Goal: Task Accomplishment & Management: Book appointment/travel/reservation

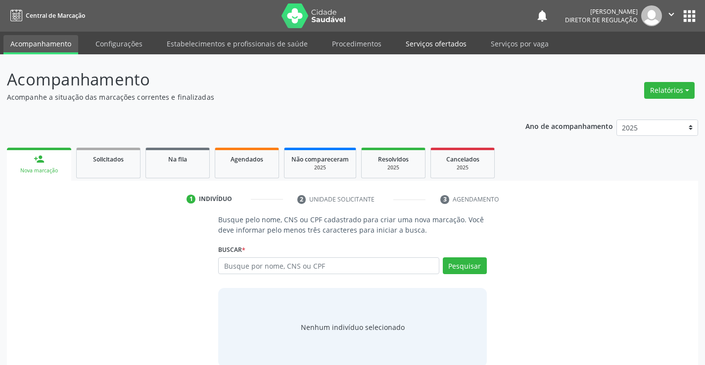
click at [443, 42] on link "Serviços ofertados" at bounding box center [436, 43] width 75 height 17
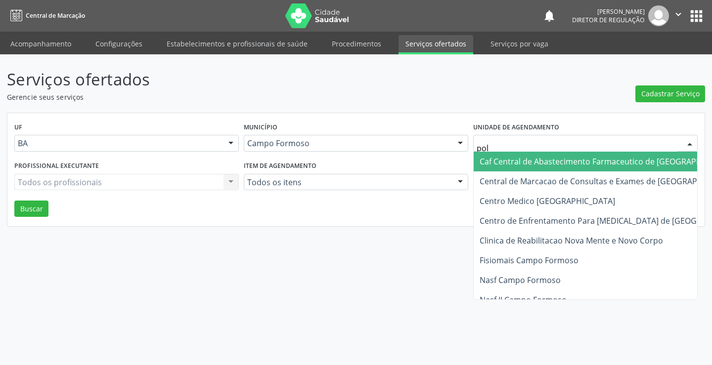
type input "poli"
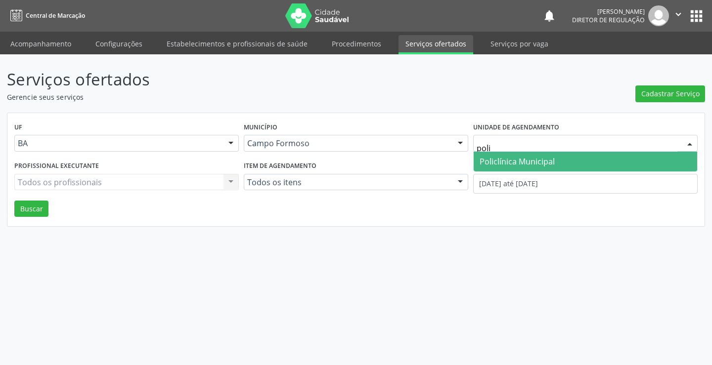
click at [488, 157] on span "Policlínica Municipal" at bounding box center [517, 161] width 75 height 11
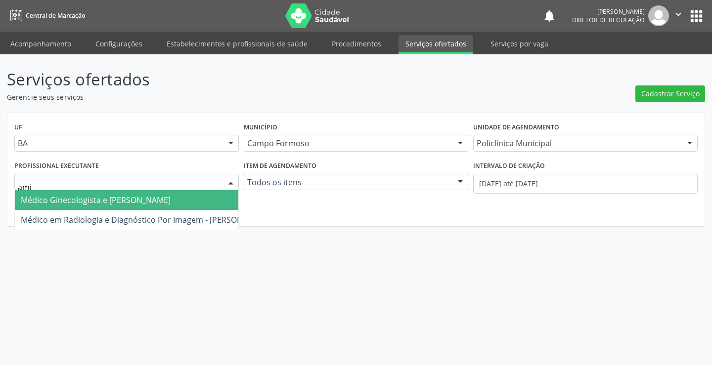
type input "amil"
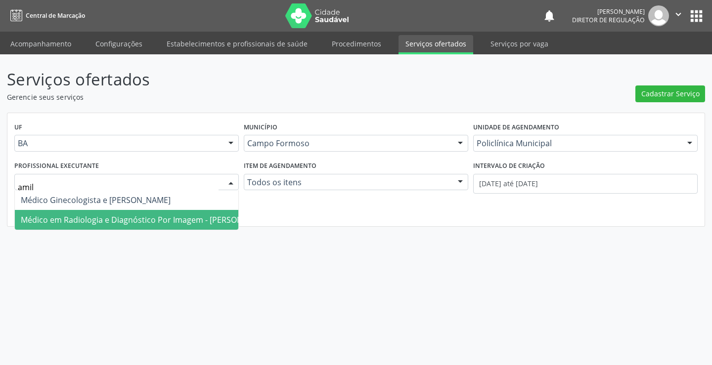
click at [68, 221] on span "Médico em Radiologia e Diagnóstico Por Imagem - [PERSON_NAME]" at bounding box center [146, 220] width 250 height 11
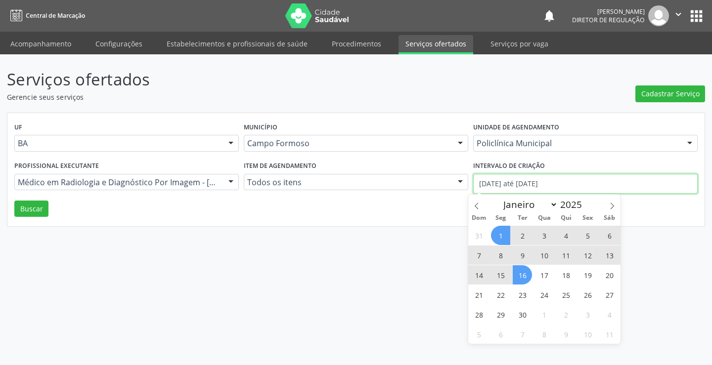
click at [507, 184] on input "[DATE] até [DATE]" at bounding box center [585, 184] width 225 height 20
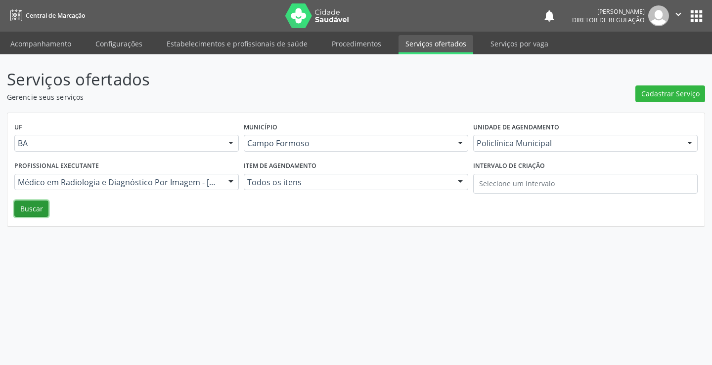
click at [37, 213] on button "Buscar" at bounding box center [31, 209] width 34 height 17
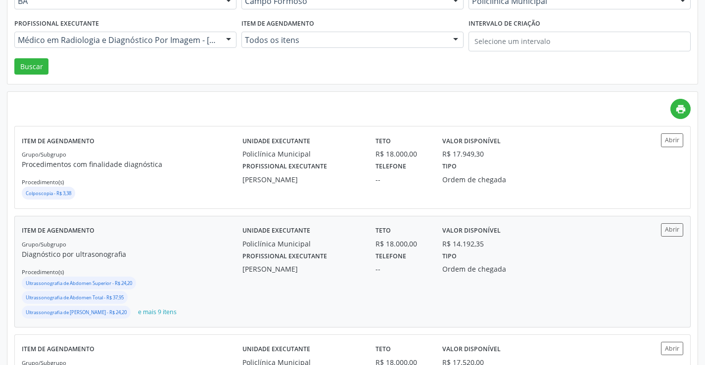
scroll to position [148, 0]
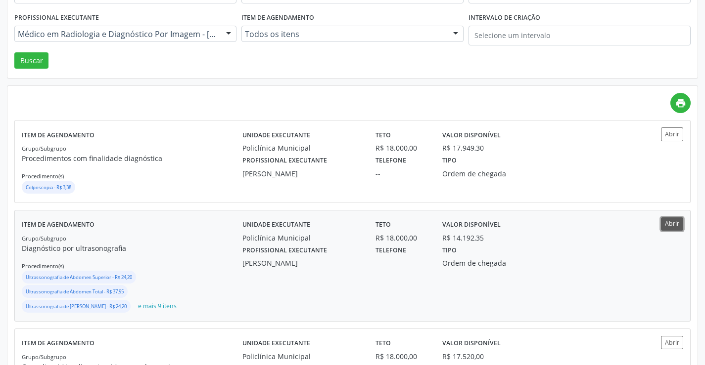
click at [677, 228] on button "Abrir" at bounding box center [672, 224] width 22 height 13
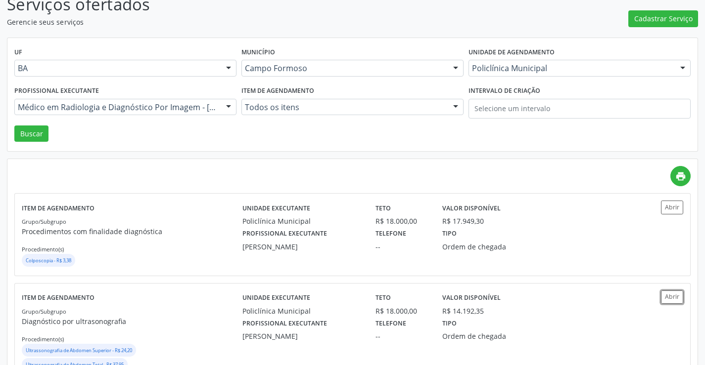
scroll to position [0, 0]
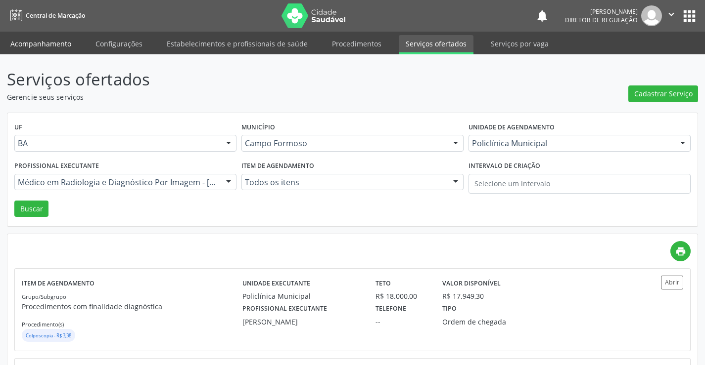
click at [56, 41] on link "Acompanhamento" at bounding box center [40, 43] width 75 height 17
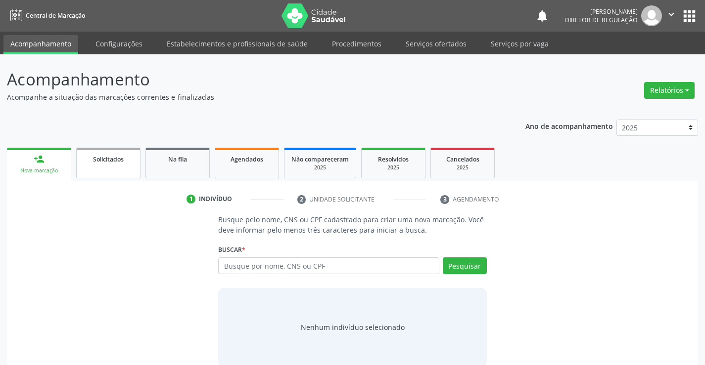
click at [113, 152] on link "Solicitados" at bounding box center [108, 163] width 64 height 31
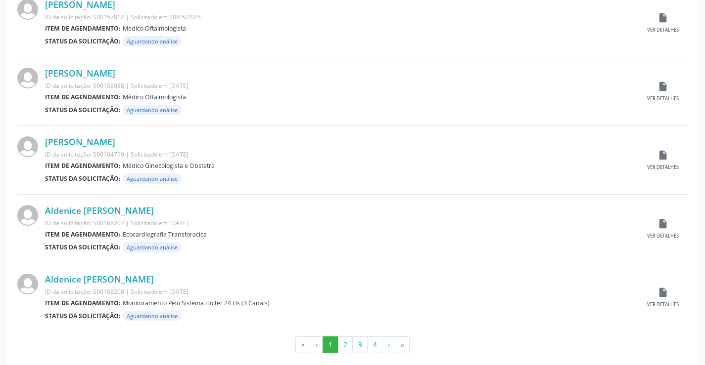
scroll to position [975, 0]
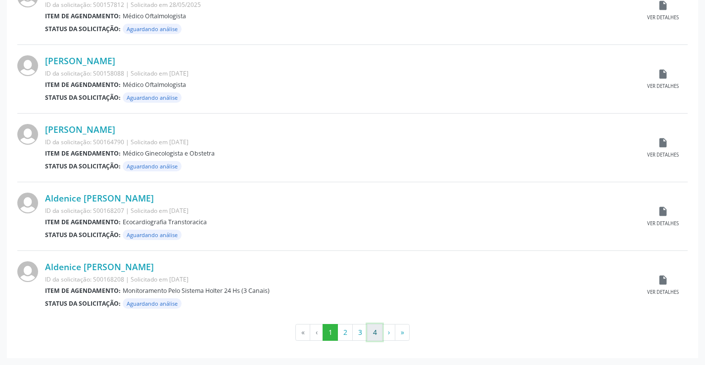
click at [377, 333] on button "4" at bounding box center [374, 332] width 15 height 17
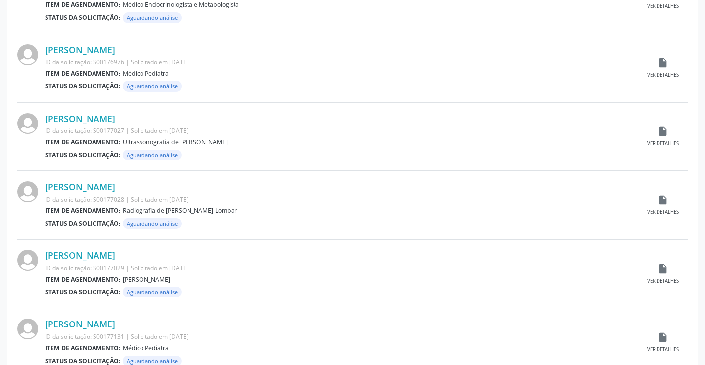
scroll to position [758, 0]
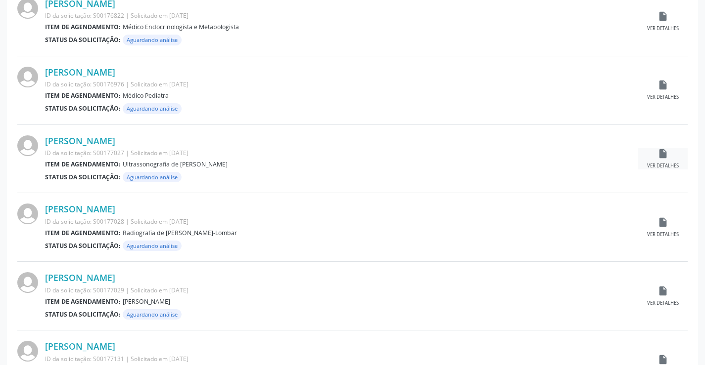
click at [666, 161] on div "insert_drive_file Ver detalhes" at bounding box center [662, 158] width 49 height 21
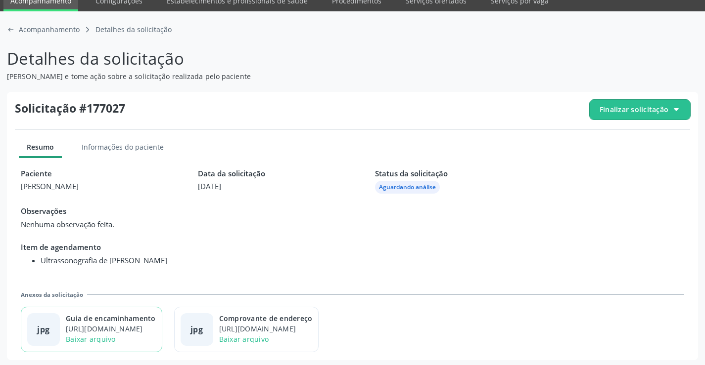
scroll to position [45, 0]
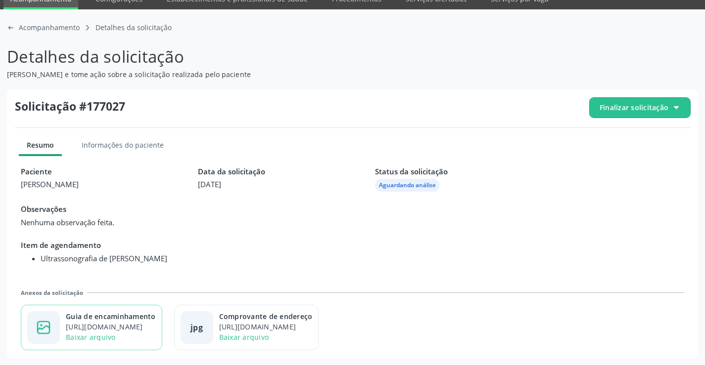
click at [135, 318] on div "Guia de encaminhamento" at bounding box center [111, 317] width 90 height 10
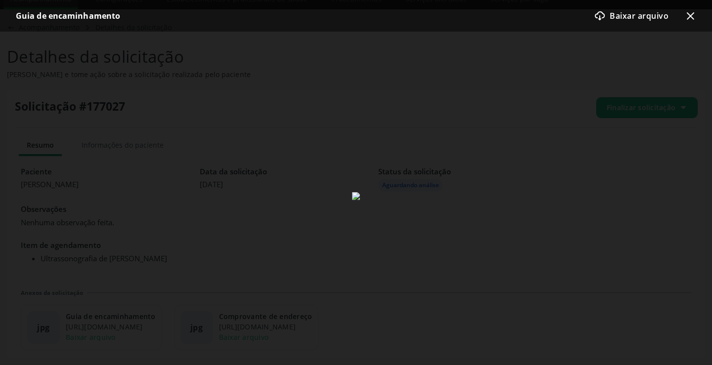
click at [687, 15] on icon "x-outline icon" at bounding box center [690, 16] width 12 height 12
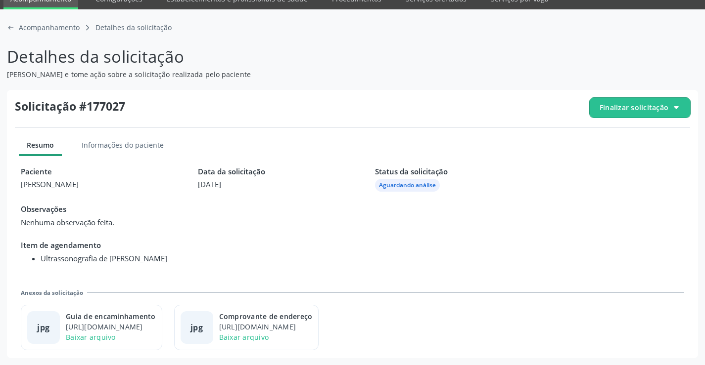
click at [624, 111] on span "Finalizar solicitação" at bounding box center [633, 107] width 69 height 10
click at [608, 155] on div "check-outline icon Deferir solicitação" at bounding box center [639, 163] width 93 height 22
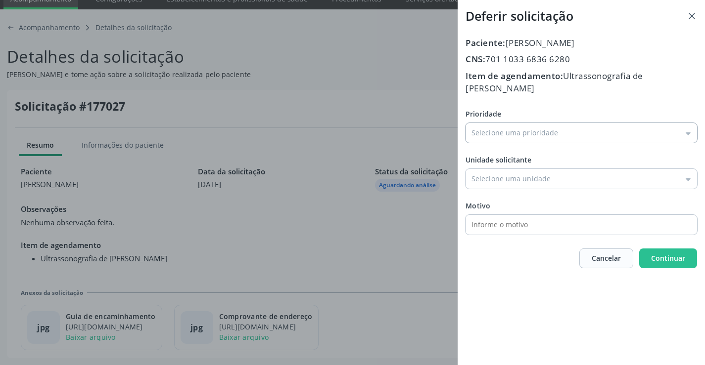
click at [532, 123] on input "Prioridade" at bounding box center [580, 133] width 231 height 20
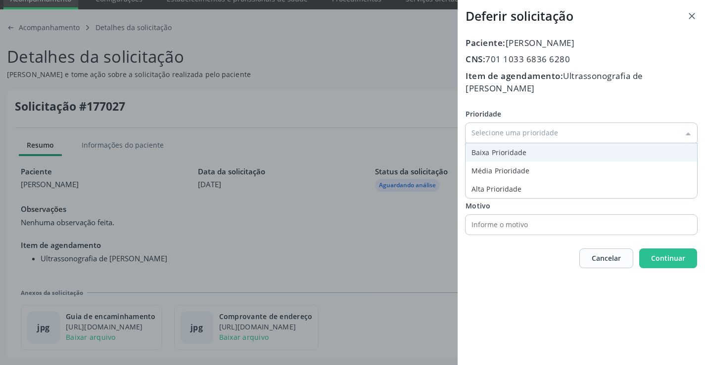
type input "Baixa Prioridade"
click at [478, 140] on div "Prioridade Baixa Prioridade Baixa Prioridade Média Prioridade Alta Prioridade U…" at bounding box center [580, 172] width 231 height 126
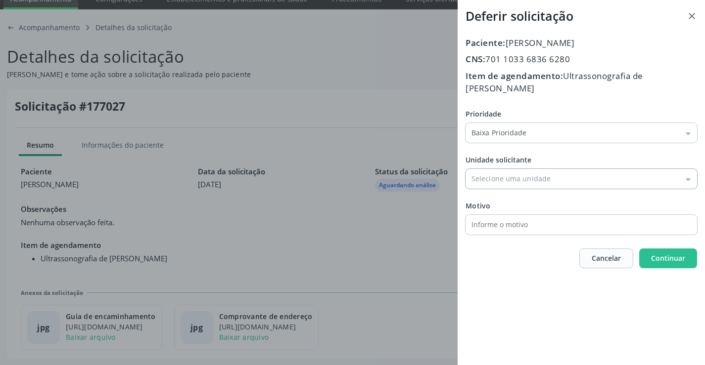
click at [489, 169] on input "Prioridade" at bounding box center [580, 179] width 231 height 20
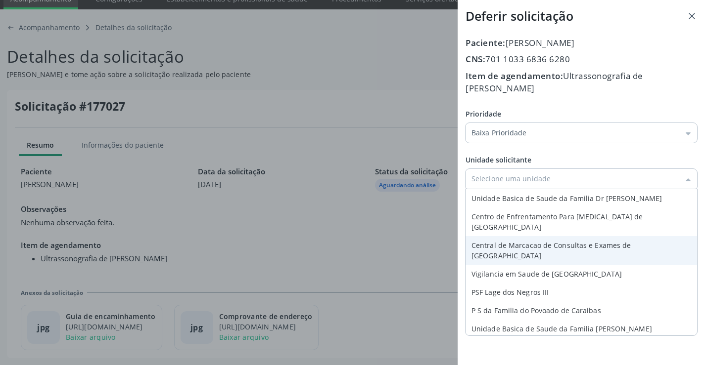
type input "Central de Marcacao de Consultas e Exames de [GEOGRAPHIC_DATA]"
click at [499, 216] on div "Prioridade Baixa Prioridade Baixa Prioridade Média Prioridade Alta Prioridade U…" at bounding box center [580, 172] width 231 height 126
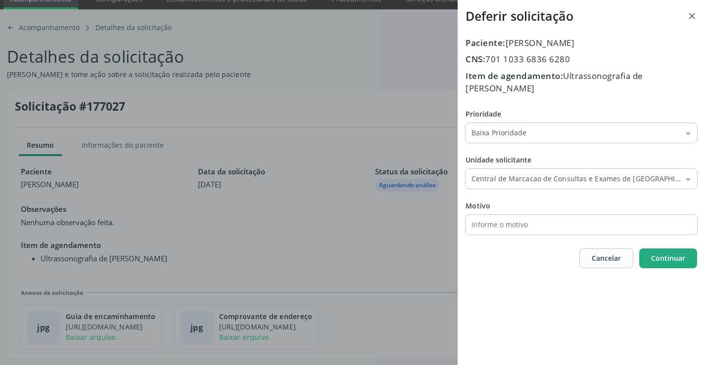
click at [649, 249] on button "Continuar" at bounding box center [668, 259] width 58 height 20
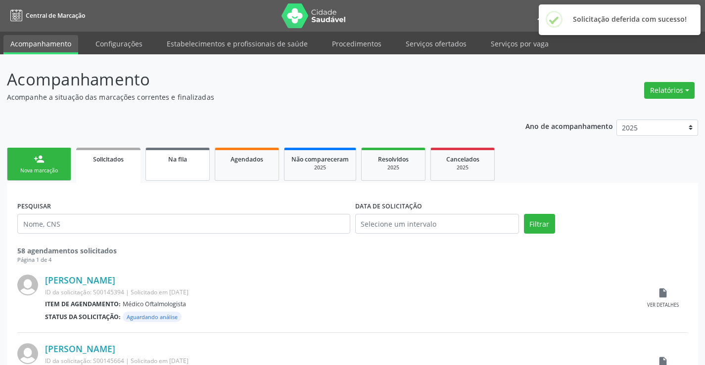
click at [178, 156] on span "Na fila" at bounding box center [177, 159] width 19 height 8
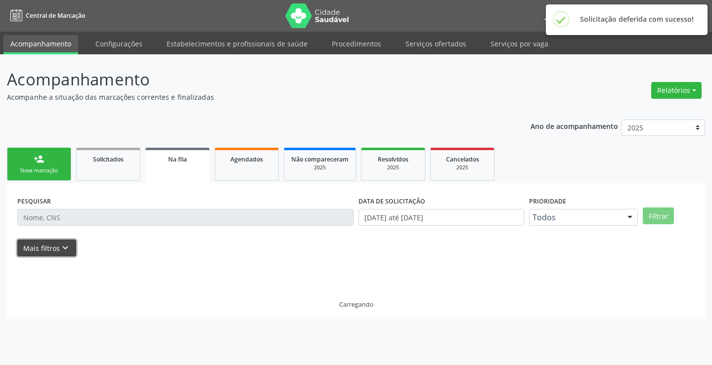
click at [61, 244] on icon "keyboard_arrow_down" at bounding box center [65, 248] width 11 height 11
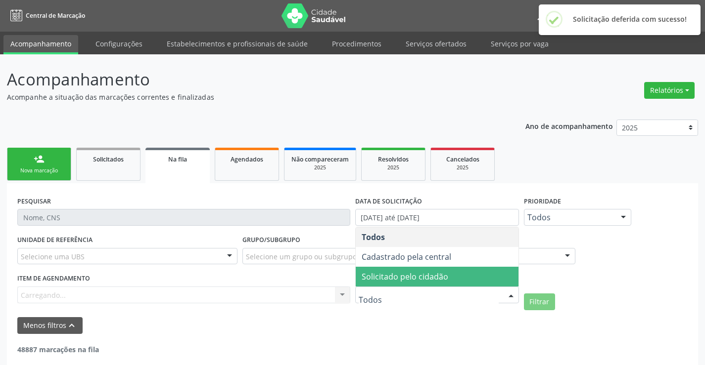
click at [465, 274] on span "Solicitado pelo cidadão" at bounding box center [437, 277] width 163 height 20
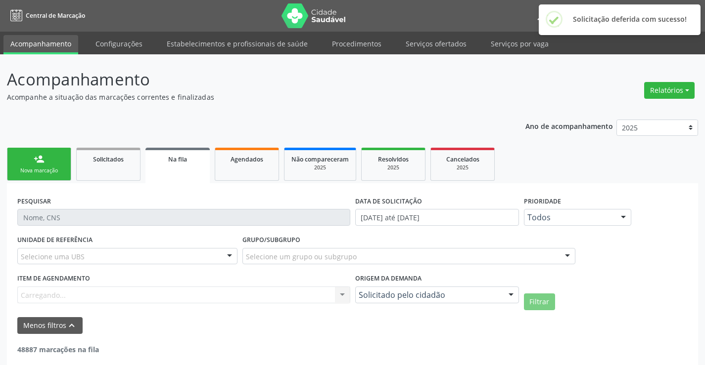
click at [538, 296] on div "UNIDADE DE REFERÊNCIA Selecione uma UBS Todas as UBS Unidade Basica de Saude da…" at bounding box center [352, 272] width 675 height 78
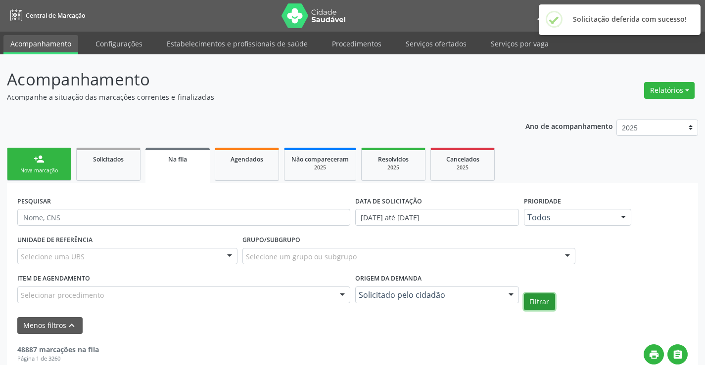
click at [538, 300] on button "Filtrar" at bounding box center [539, 302] width 31 height 17
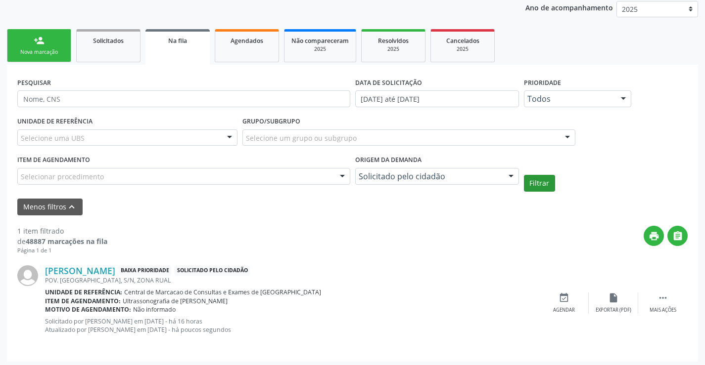
scroll to position [122, 0]
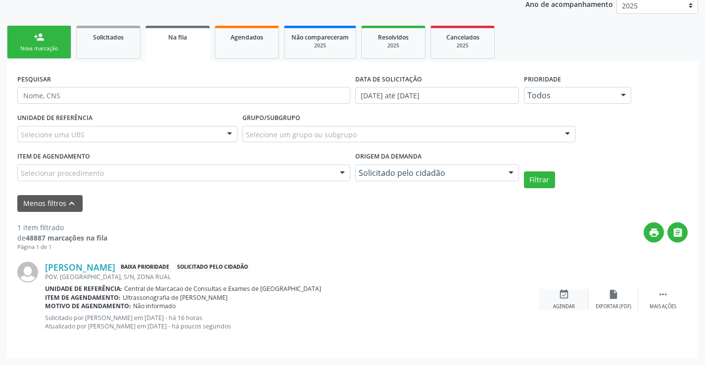
click at [554, 293] on div "event_available Agendar" at bounding box center [563, 299] width 49 height 21
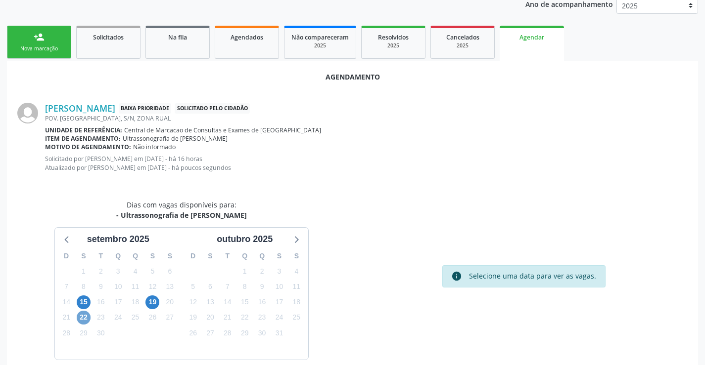
click at [81, 319] on span "22" at bounding box center [84, 318] width 14 height 14
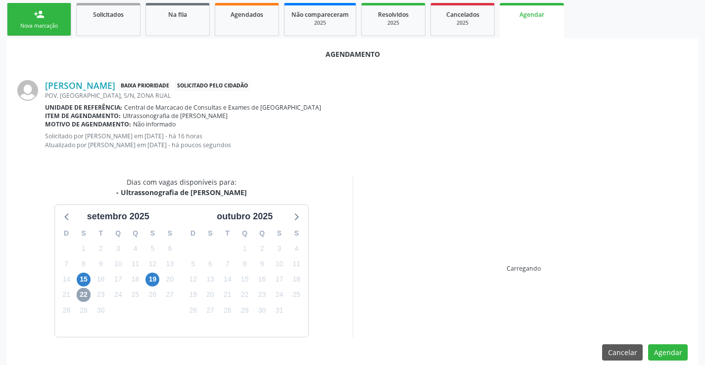
scroll to position [158, 0]
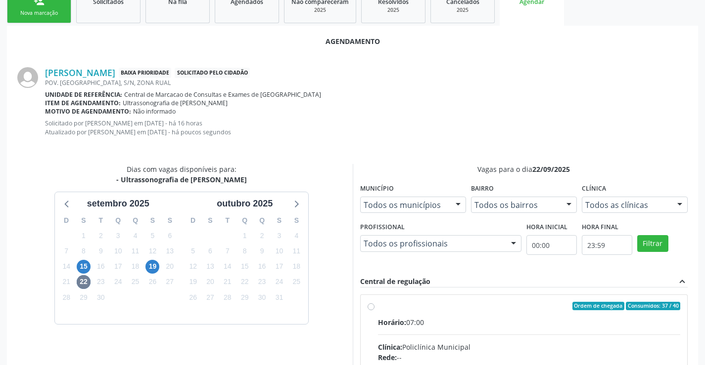
click at [477, 325] on div "Horário: 07:00" at bounding box center [529, 323] width 303 height 10
click at [374, 311] on input "Ordem de chegada Consumidos: 37 / 40 Horário: 07:00 Clínica: Policlínica Munici…" at bounding box center [370, 306] width 7 height 9
radio input "true"
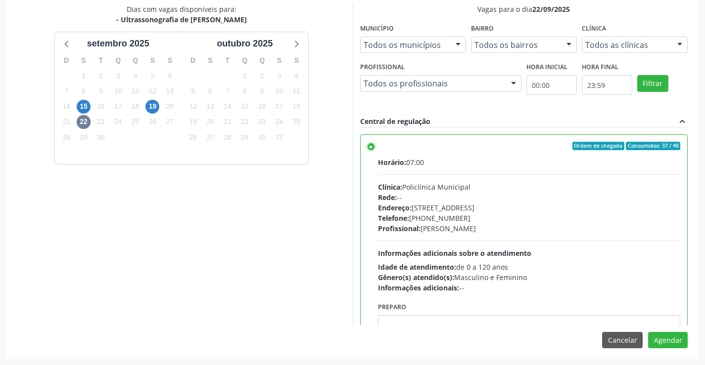
scroll to position [319, 0]
click at [661, 338] on button "Agendar" at bounding box center [668, 340] width 40 height 17
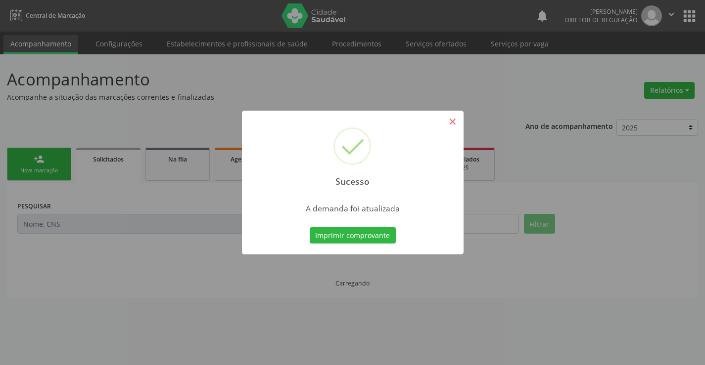
scroll to position [0, 0]
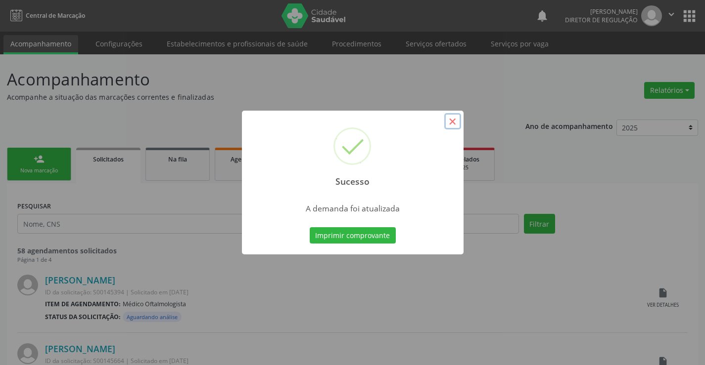
click at [453, 117] on button "×" at bounding box center [452, 121] width 17 height 17
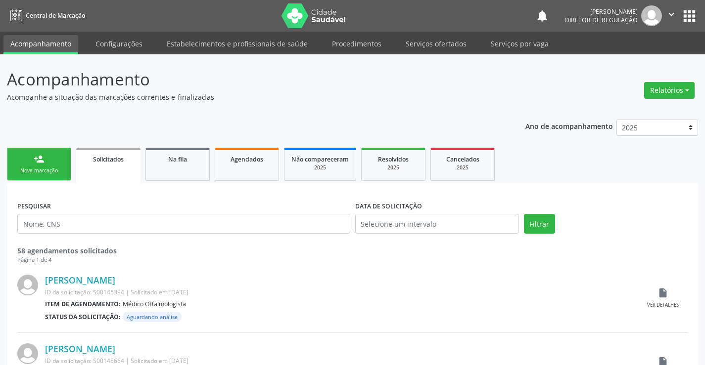
click at [45, 165] on link "person_add Nova marcação" at bounding box center [39, 164] width 64 height 33
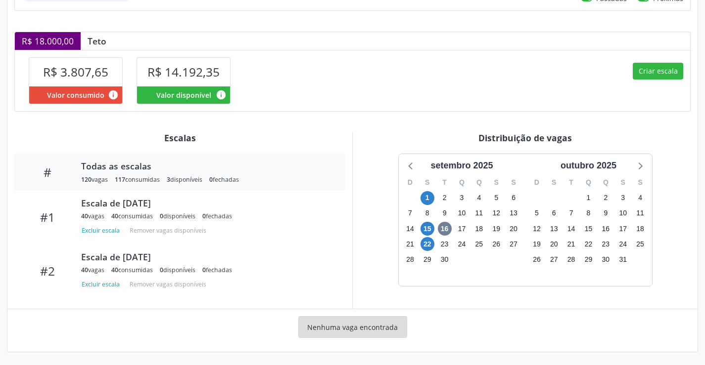
scroll to position [222, 0]
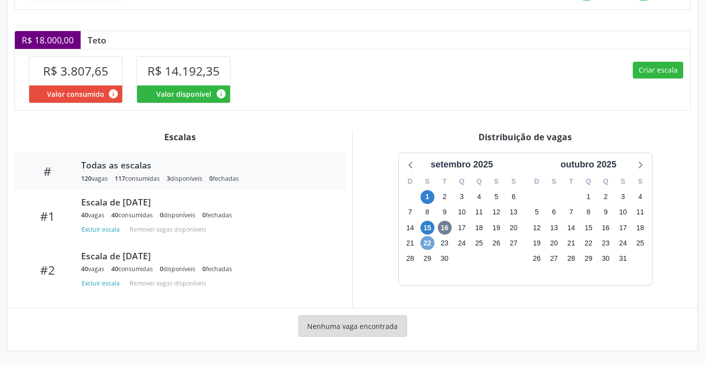
click at [425, 246] on span "22" at bounding box center [427, 243] width 14 height 14
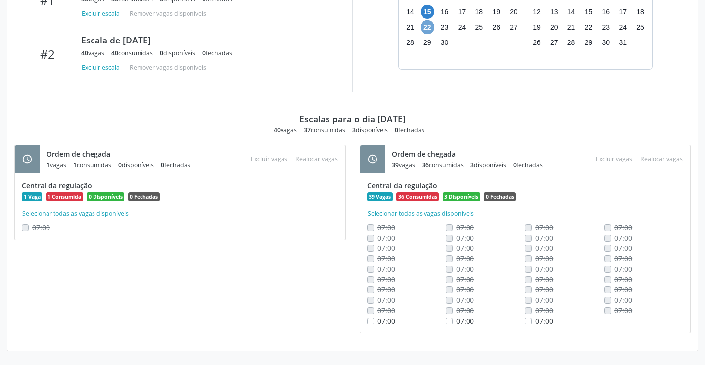
scroll to position [240, 0]
